Goal: Information Seeking & Learning: Learn about a topic

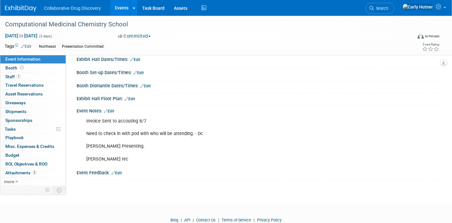
scroll to position [88, 0]
click at [15, 172] on span "Attachments 3" at bounding box center [20, 172] width 31 height 5
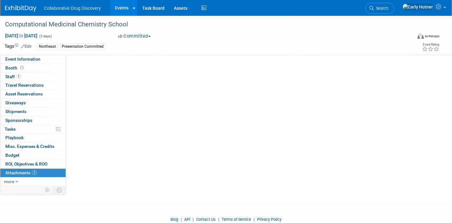
scroll to position [0, 0]
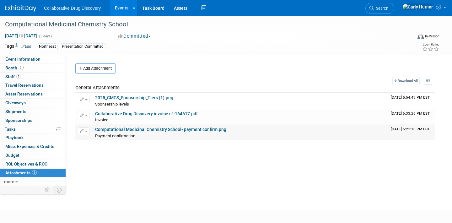
click at [158, 129] on link "Computational Medicinal Chemistry School- payment confirm.png" at bounding box center [160, 129] width 131 height 5
click at [133, 131] on link "Computational Medicinal Chemistry School- payment confirm.png" at bounding box center [160, 129] width 131 height 5
click at [24, 62] on link "Event Information" at bounding box center [32, 59] width 65 height 8
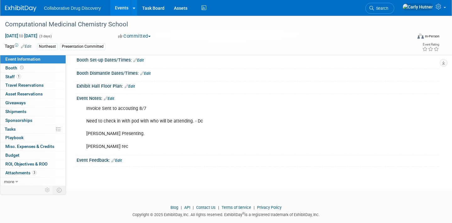
scroll to position [102, 0]
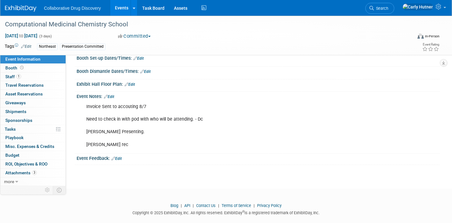
drag, startPoint x: 88, startPoint y: 118, endPoint x: 207, endPoint y: 122, distance: 118.7
click at [207, 122] on div "Invoice Sent to accouting 8/7 Need to check in with pod with who will be attend…" at bounding box center [225, 125] width 287 height 51
drag, startPoint x: 126, startPoint y: 134, endPoint x: 84, endPoint y: 131, distance: 41.9
click at [84, 131] on div "Invoice Sent to accouting 8/7 Need to check in with pod with who will be attend…" at bounding box center [225, 125] width 287 height 51
click at [24, 172] on span "Attachments 3" at bounding box center [20, 172] width 31 height 5
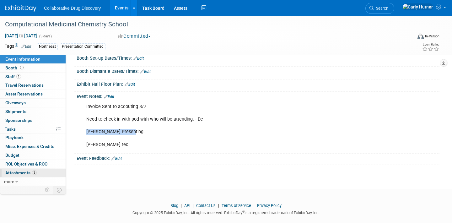
scroll to position [0, 0]
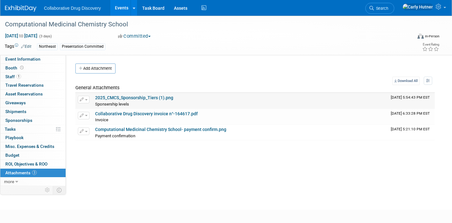
click at [134, 98] on link "2025_CMCS_Sponsorship_Tiers (1).png" at bounding box center [134, 97] width 78 height 5
click at [130, 127] on link "Computational Medicinal Chemistry School- payment confirm.png" at bounding box center [160, 129] width 131 height 5
